Goal: Connect with others: Connect with others

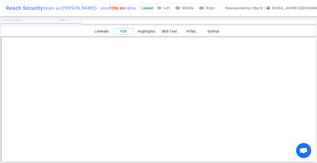
scroll to position [133, 0]
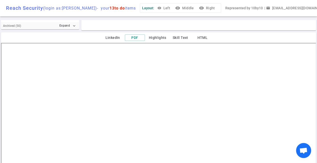
scroll to position [126, 0]
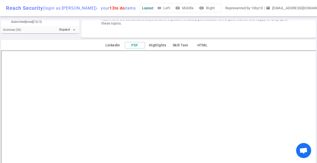
scroll to position [119, 0]
click at [115, 42] on button "LinkedIn" at bounding box center [113, 45] width 20 height 6
